Goal: Check status: Check status

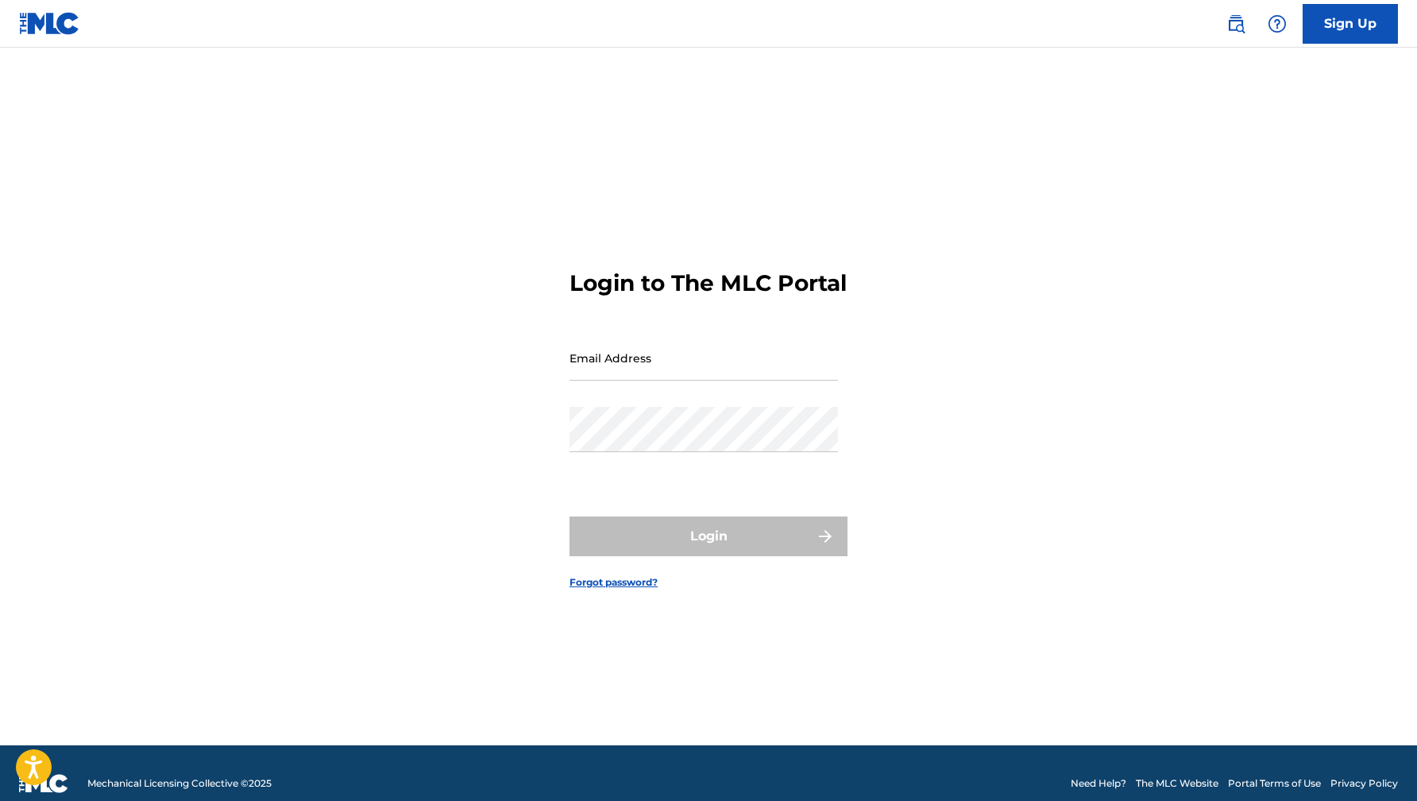
click at [629, 368] on input "Email Address" at bounding box center [703, 357] width 268 height 45
type input "[EMAIL_ADDRESS][DOMAIN_NAME]"
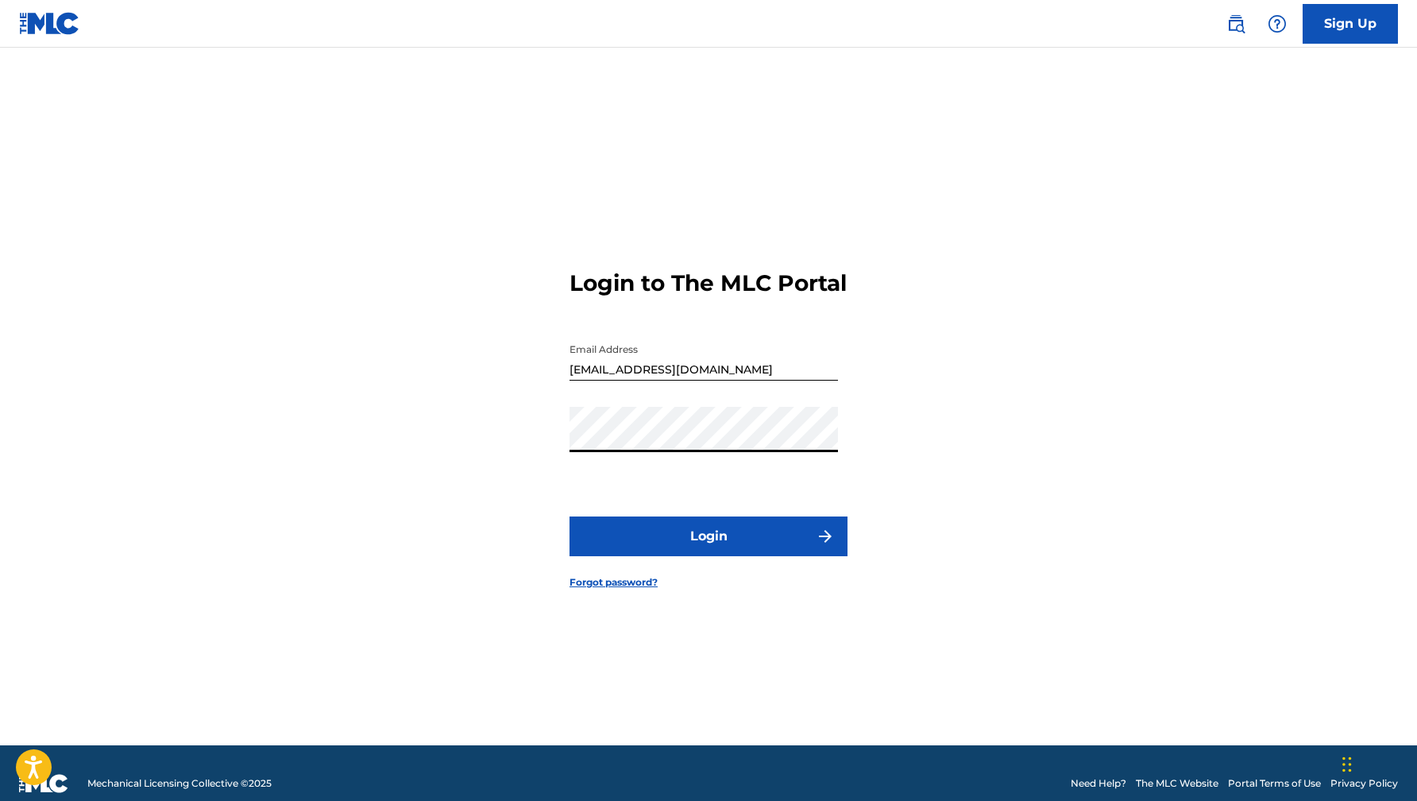
click at [715, 553] on button "Login" at bounding box center [708, 536] width 278 height 40
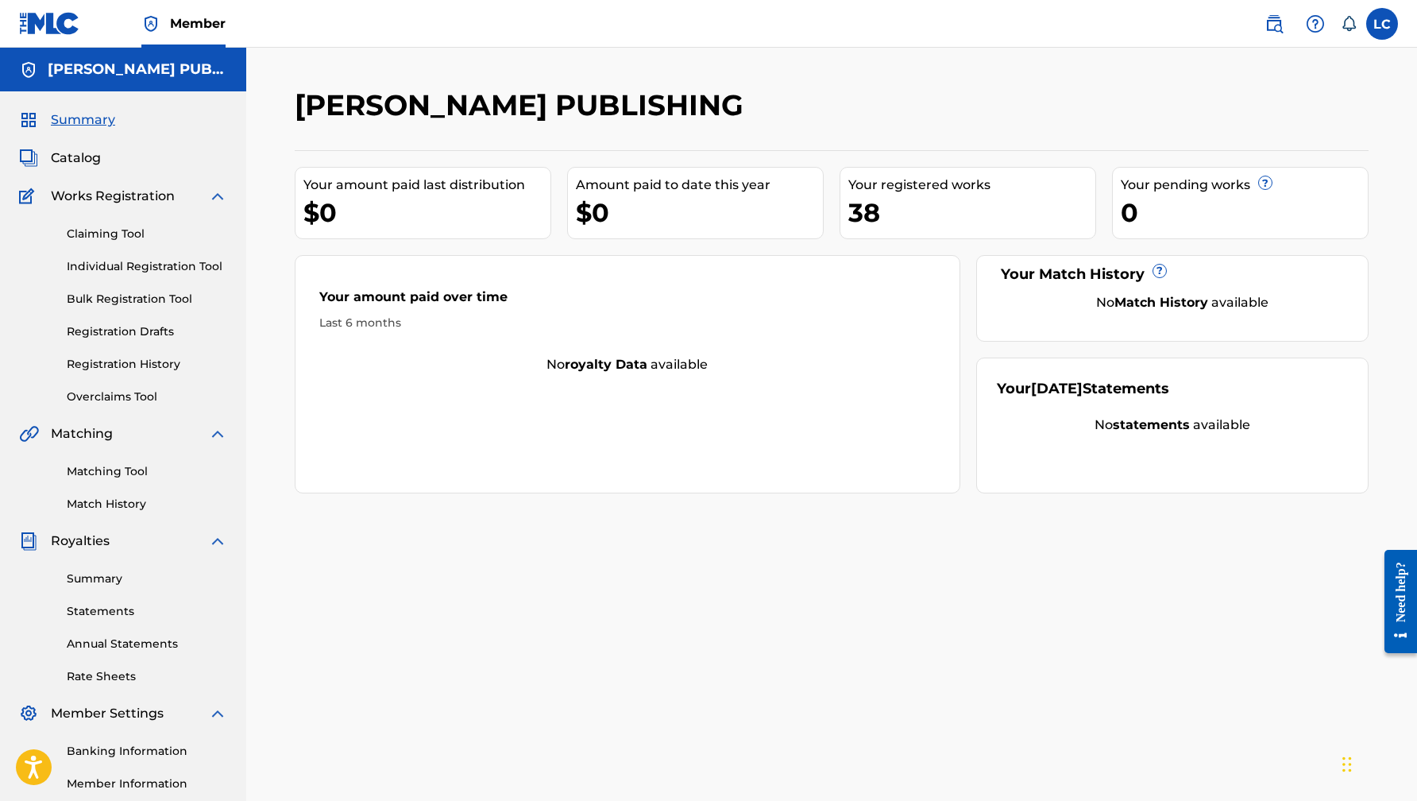
click at [99, 363] on link "Registration History" at bounding box center [147, 364] width 160 height 17
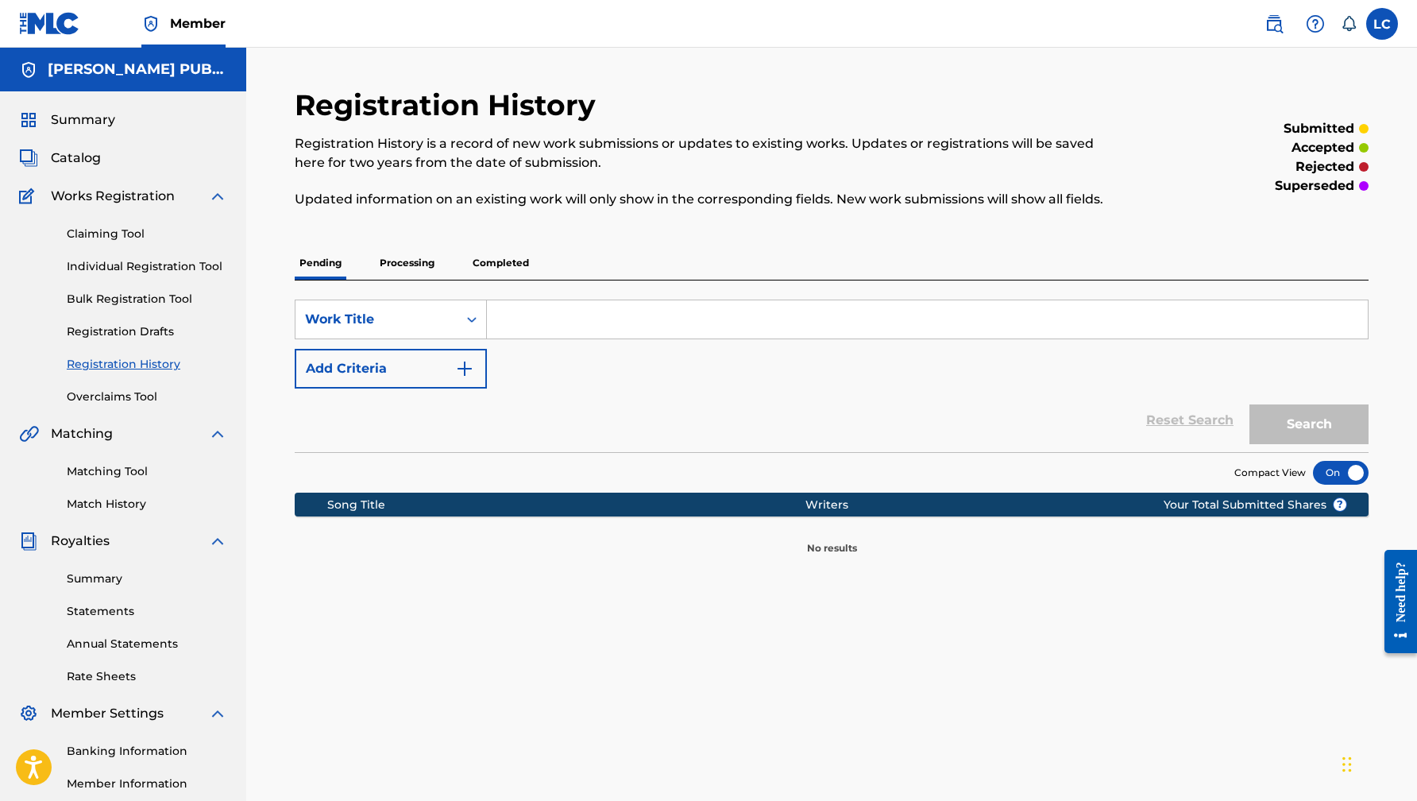
click at [406, 261] on p "Processing" at bounding box center [407, 262] width 64 height 33
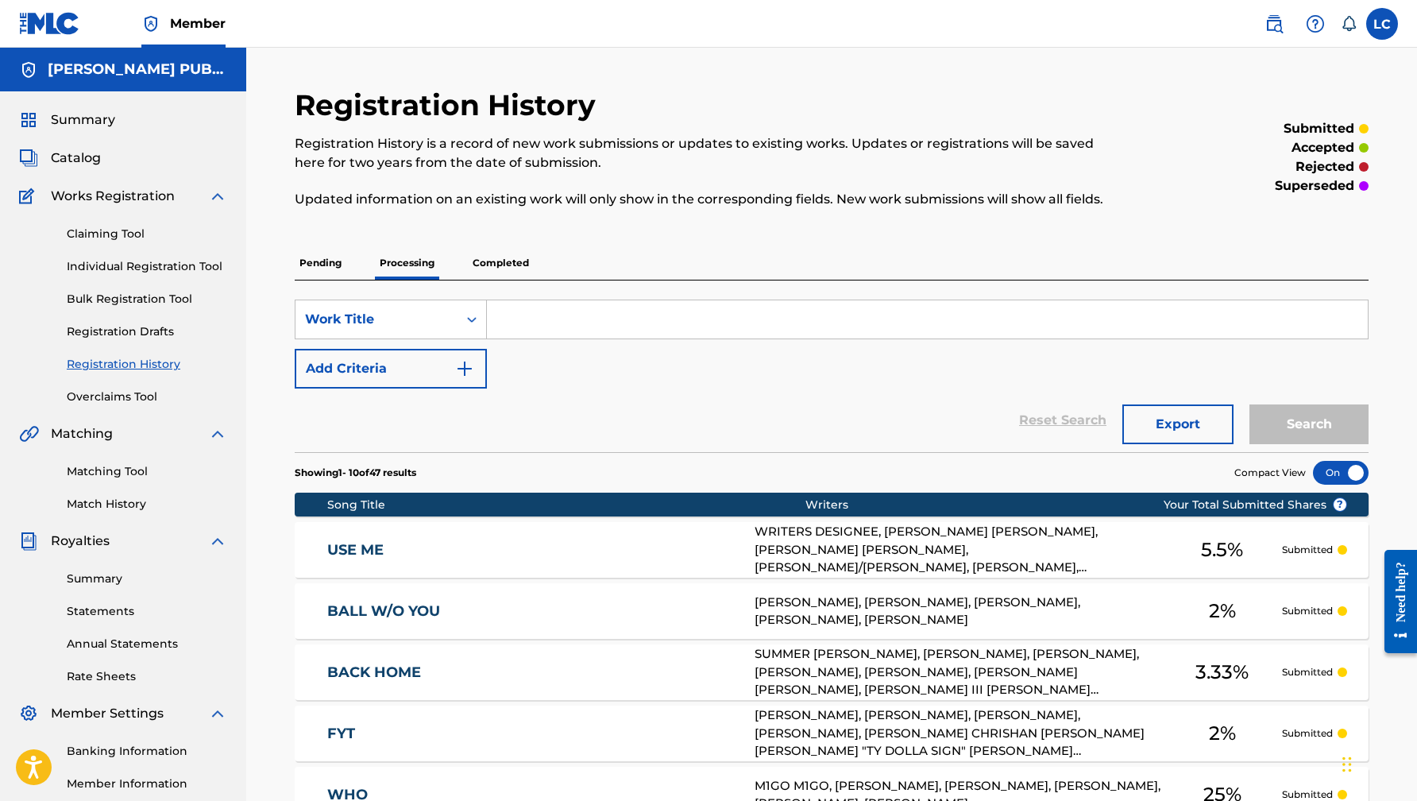
scroll to position [511, 0]
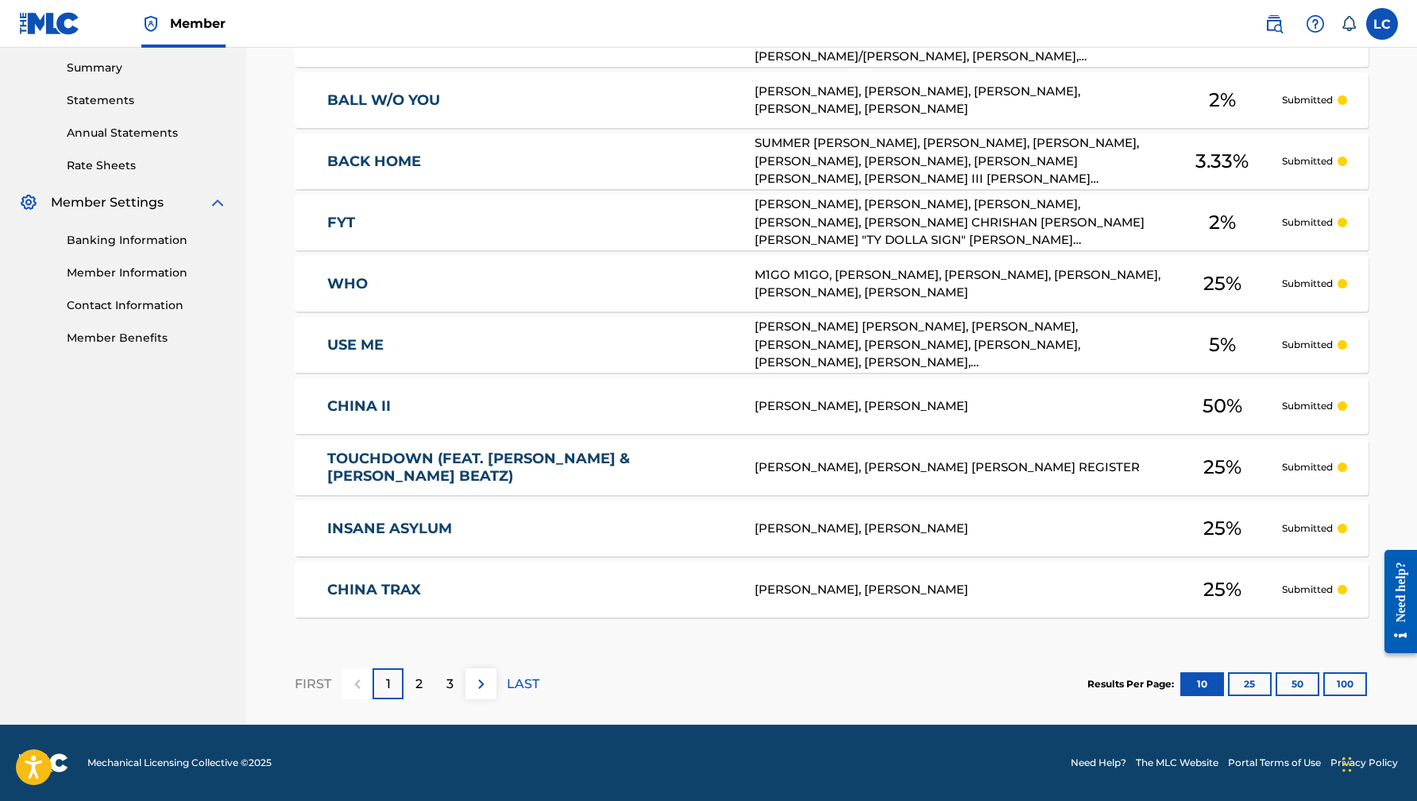
click at [1346, 684] on button "100" at bounding box center [1345, 684] width 44 height 24
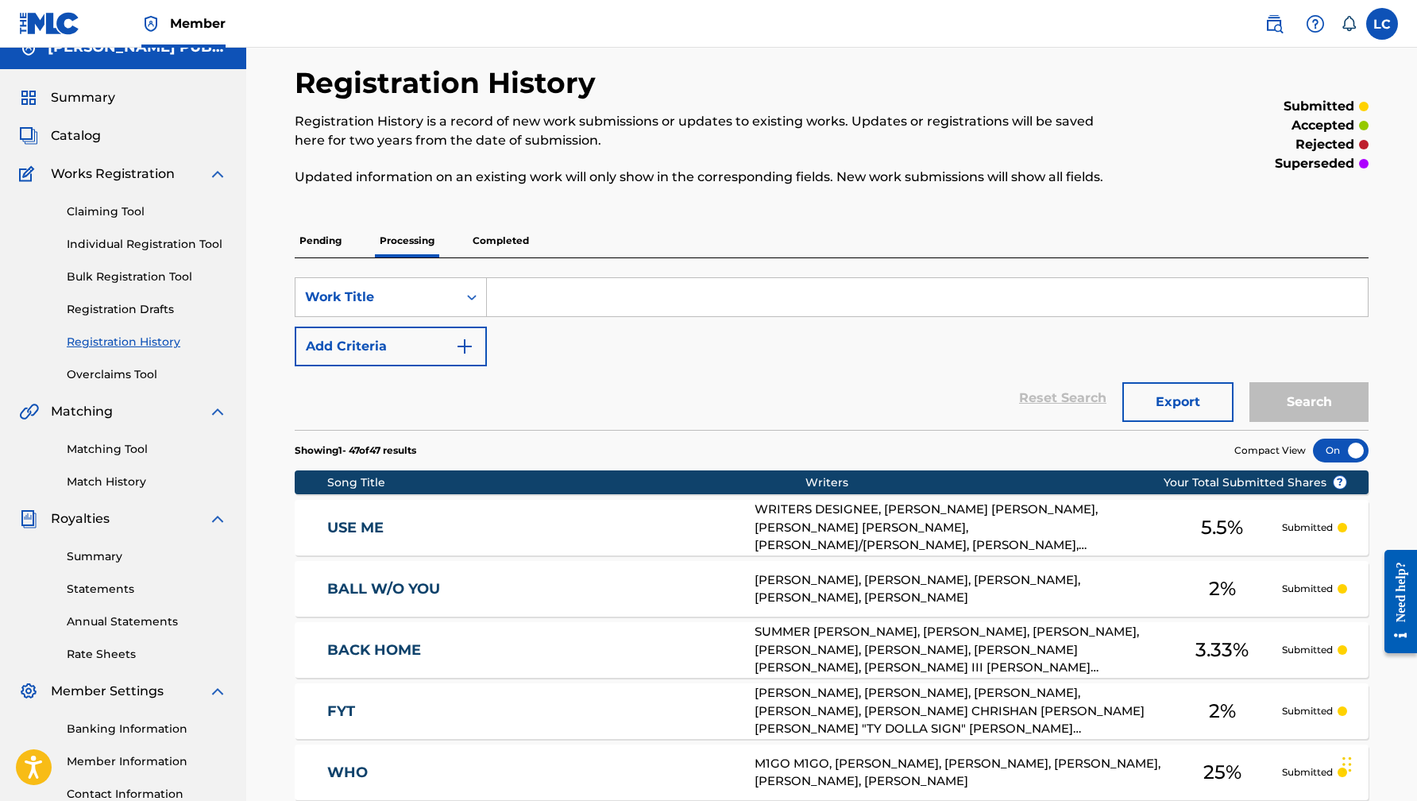
scroll to position [0, 0]
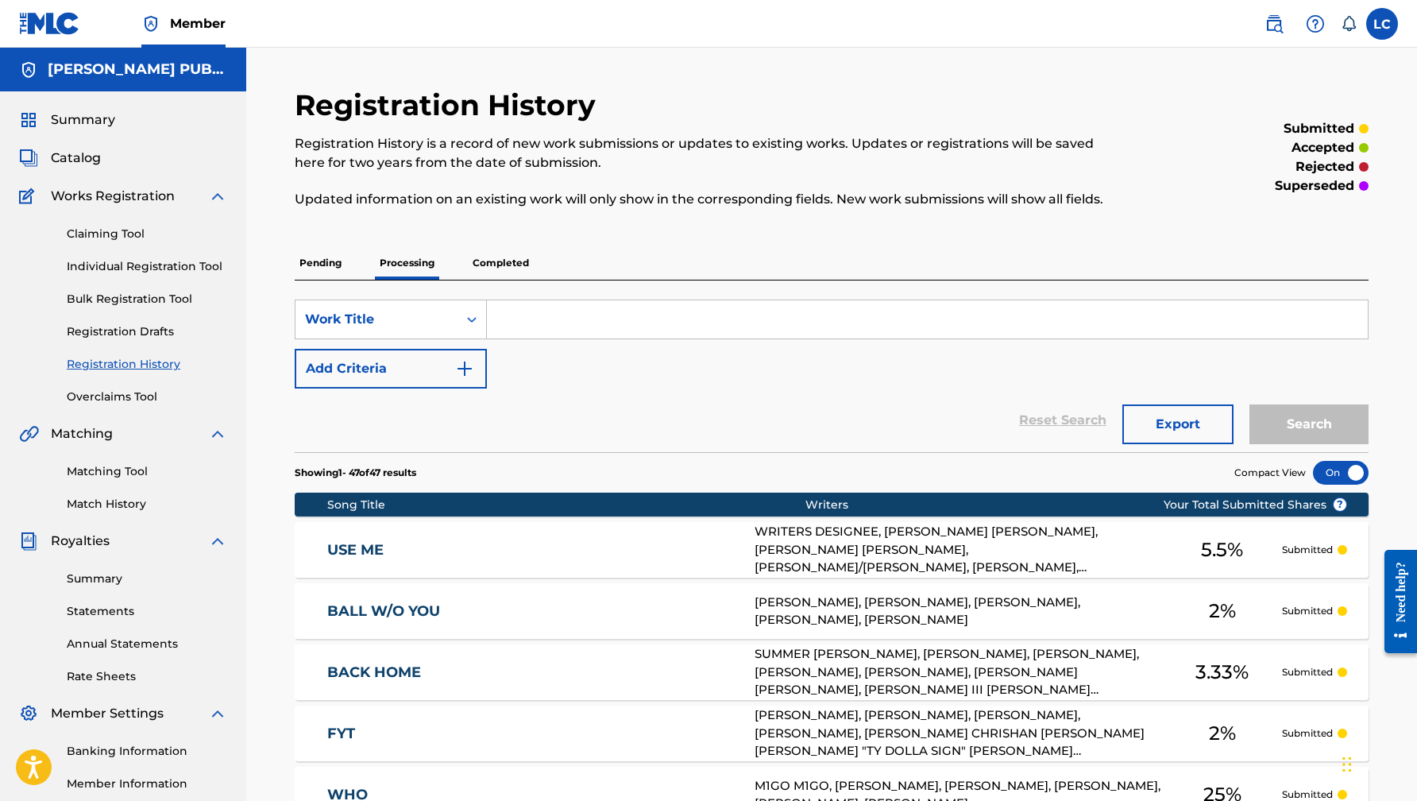
click at [510, 255] on p "Completed" at bounding box center [501, 262] width 66 height 33
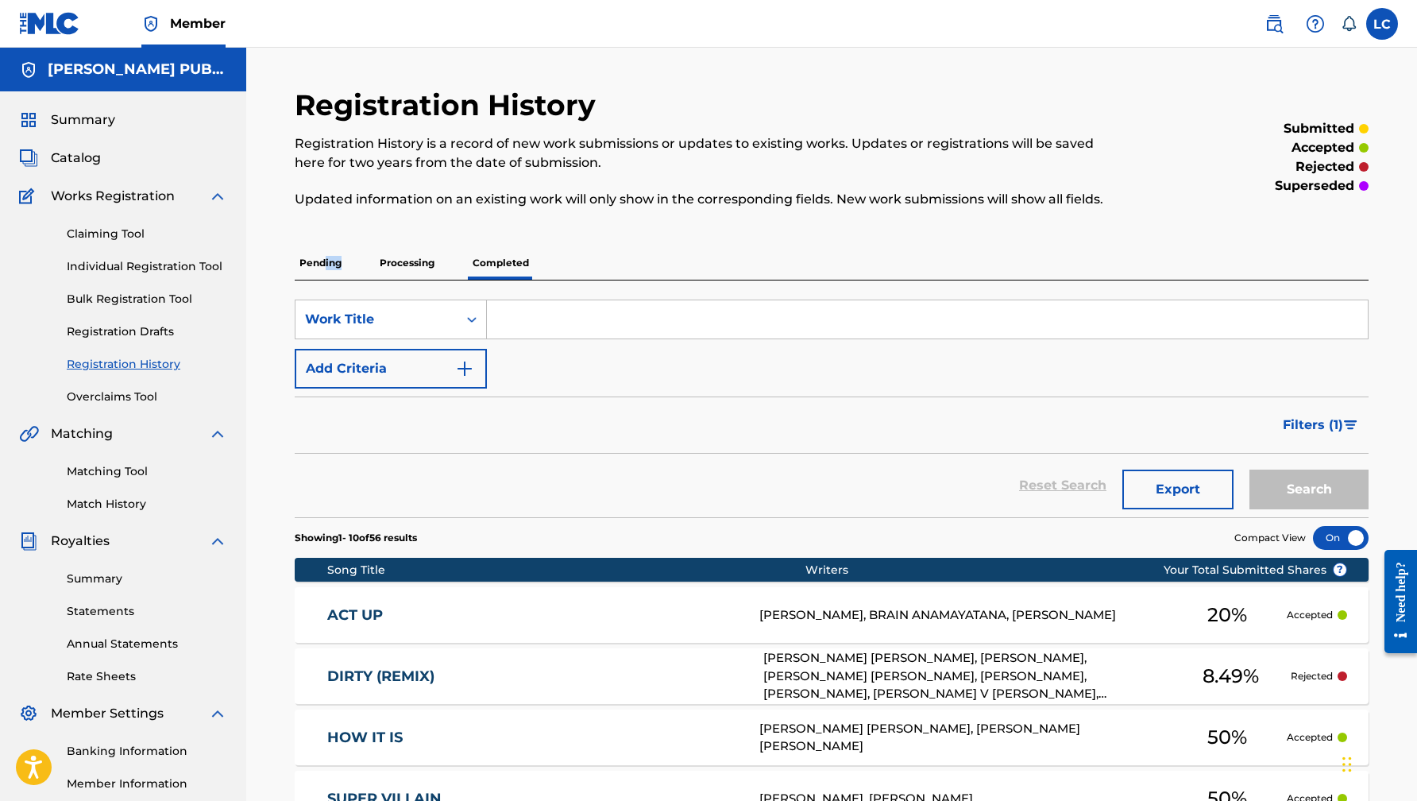
click at [326, 269] on p "Pending" at bounding box center [321, 262] width 52 height 33
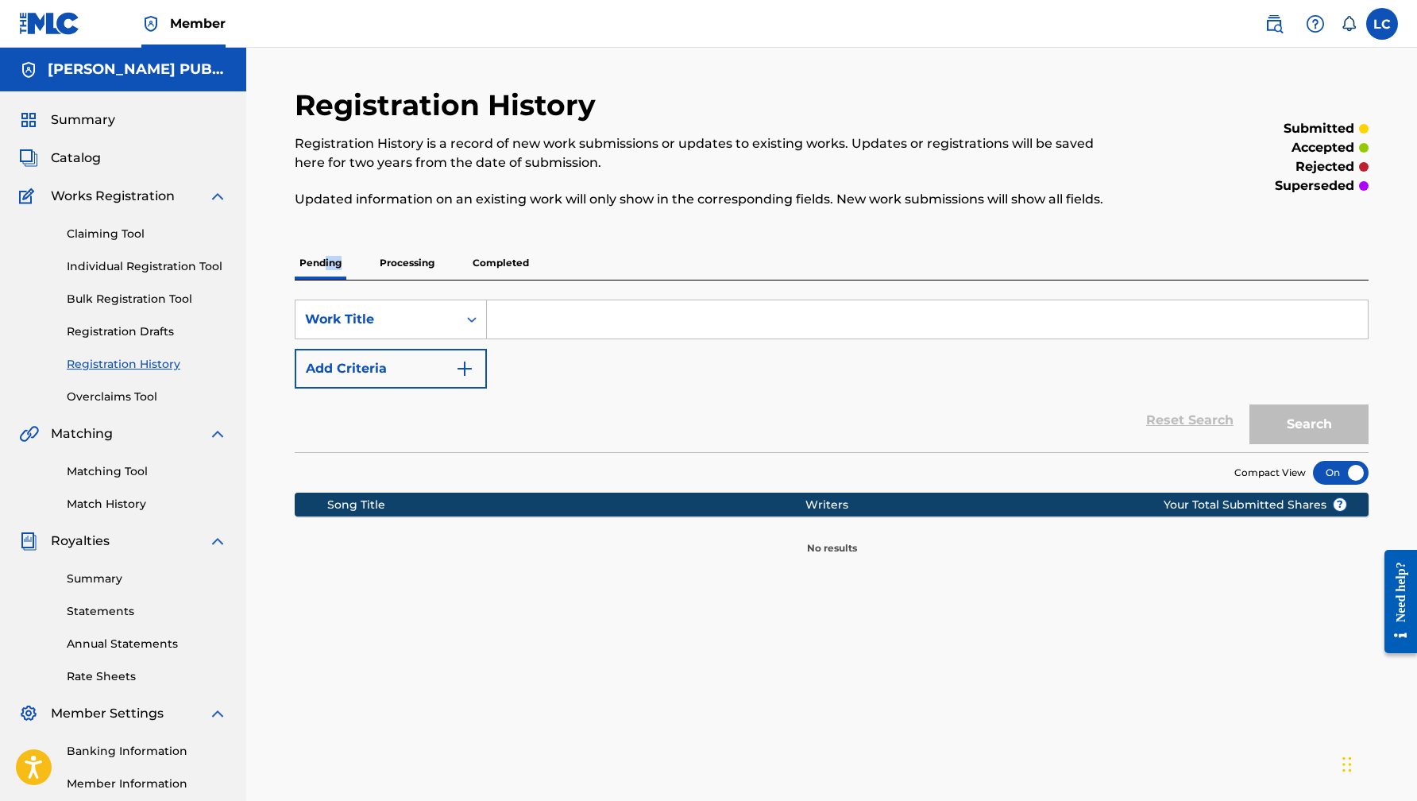
click at [88, 604] on link "Statements" at bounding box center [147, 611] width 160 height 17
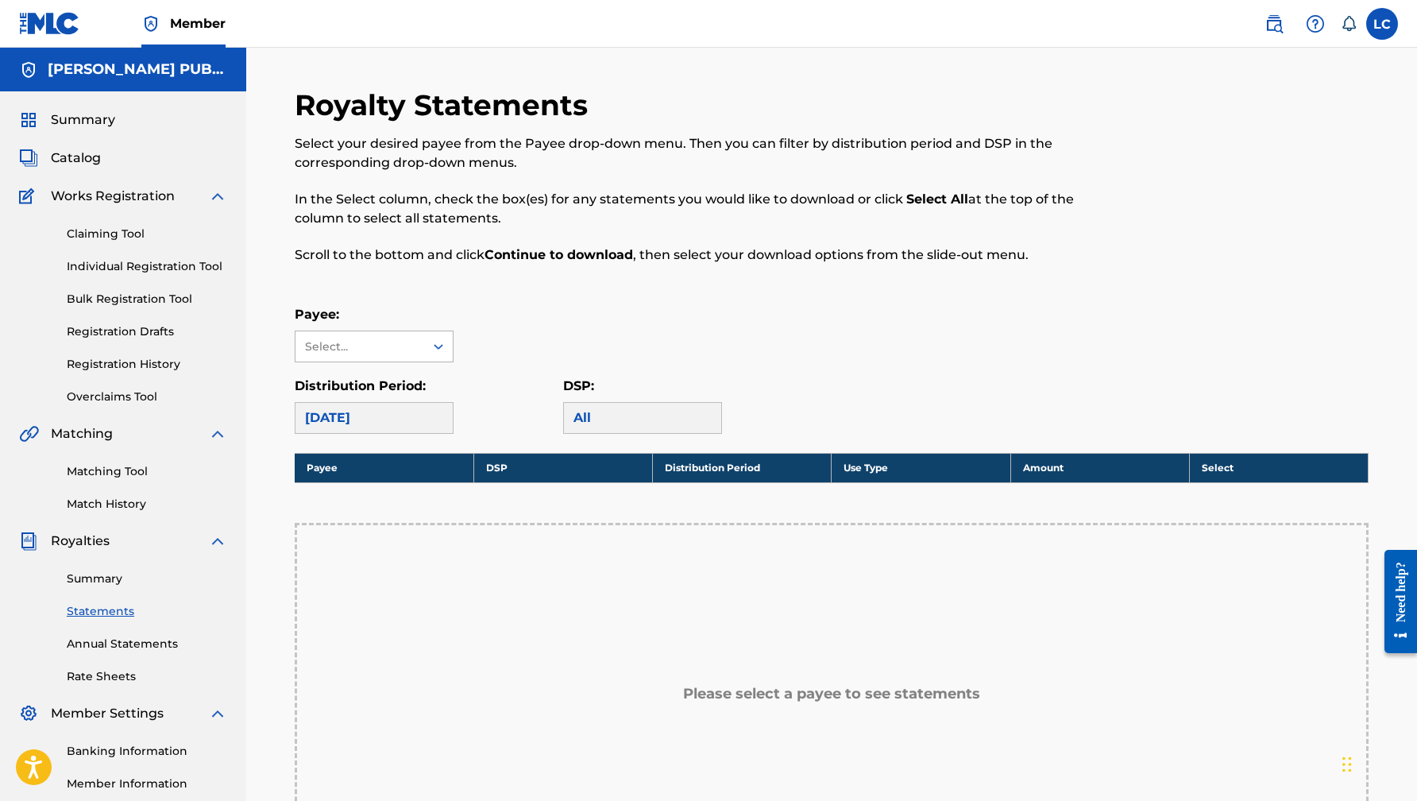
click at [424, 361] on div "Payee: Select... Distribution Period: [DATE] DSP: All" at bounding box center [832, 369] width 1074 height 129
click at [411, 351] on div "Select..." at bounding box center [359, 346] width 108 height 17
click at [396, 341] on div "Select..." at bounding box center [359, 346] width 108 height 17
click at [77, 127] on span "Summary" at bounding box center [83, 119] width 64 height 19
